Goal: Task Accomplishment & Management: Use online tool/utility

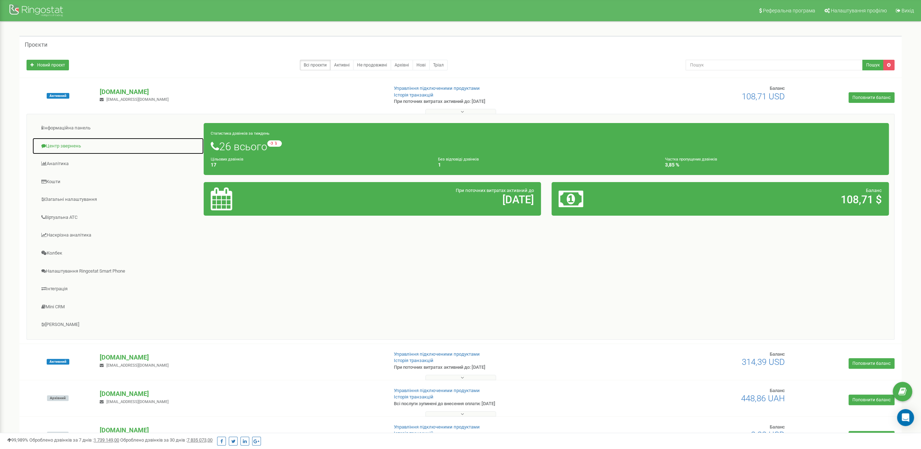
click at [75, 144] on link "Центр звернень" at bounding box center [118, 146] width 172 height 17
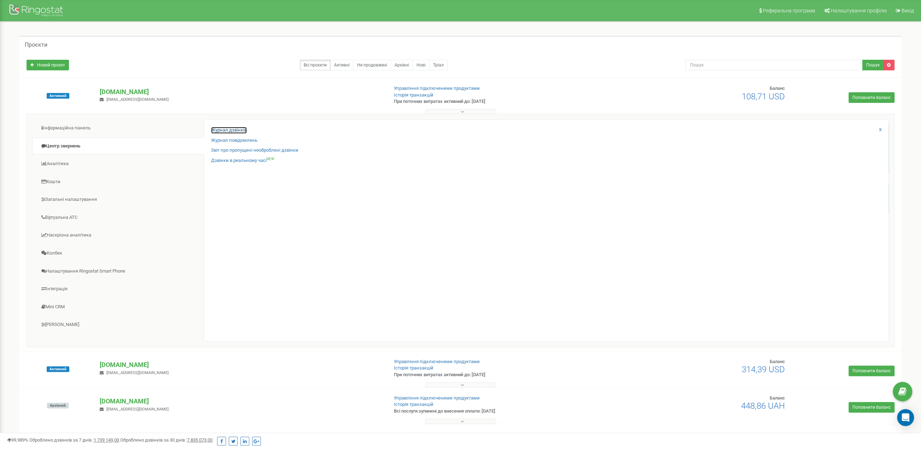
click at [239, 128] on link "Журнал дзвінків" at bounding box center [229, 130] width 36 height 7
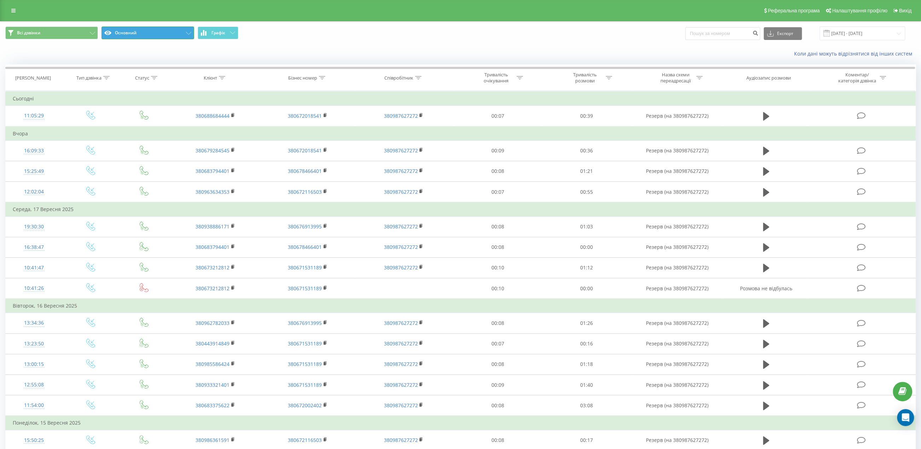
click at [134, 31] on button "Основний" at bounding box center [148, 33] width 93 height 13
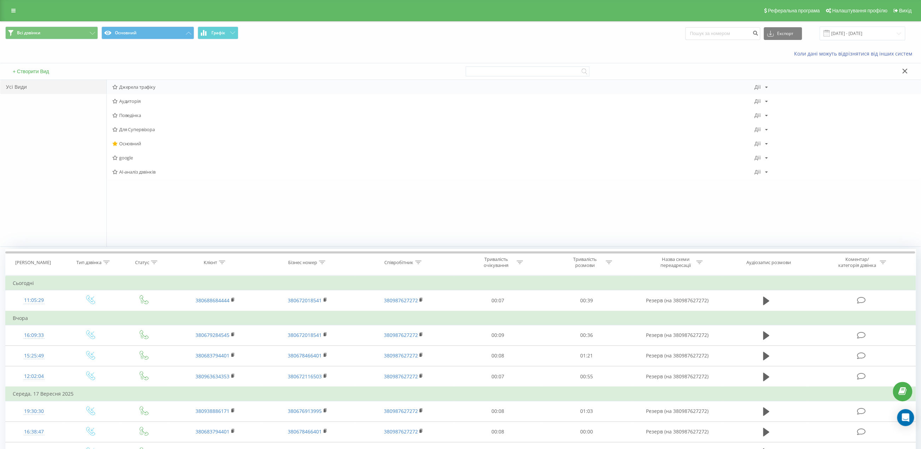
click at [138, 85] on span "Джерела трафіку" at bounding box center [433, 87] width 642 height 5
